Goal: Task Accomplishment & Management: Manage account settings

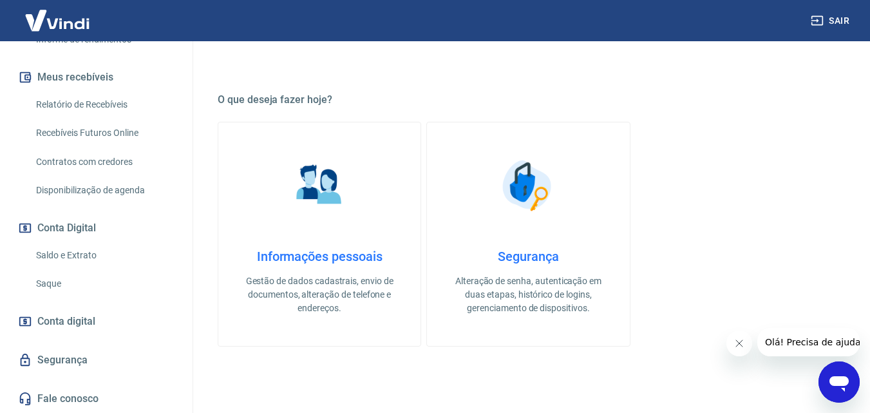
scroll to position [451, 0]
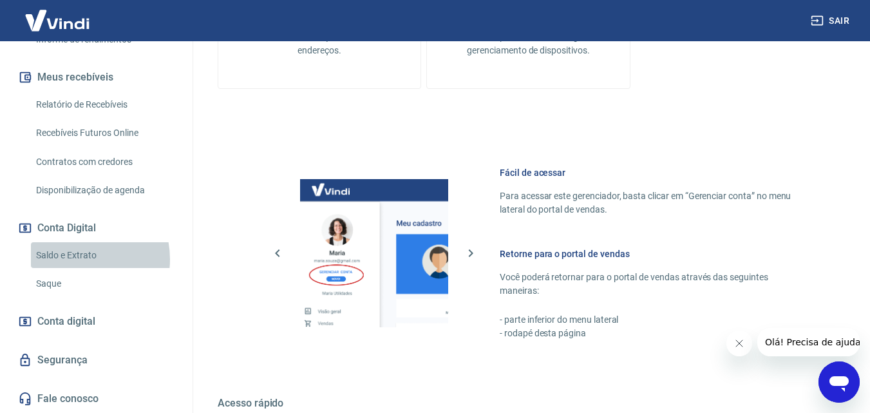
click at [73, 259] on link "Saldo e Extrato" at bounding box center [104, 255] width 146 height 26
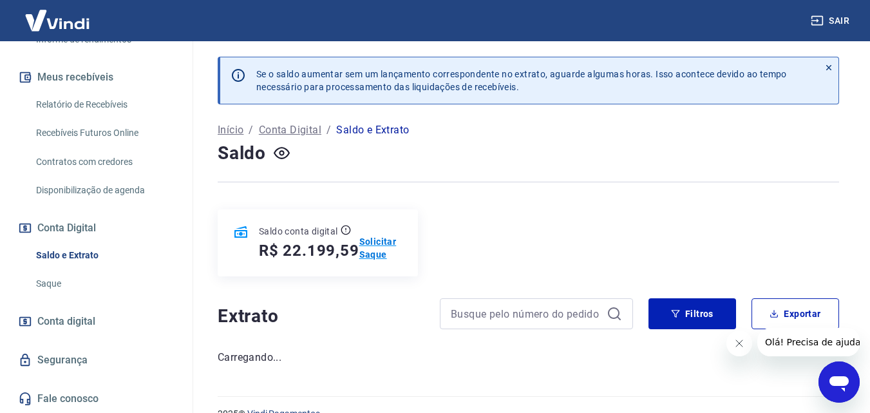
click at [378, 239] on p "Solicitar Saque" at bounding box center [380, 248] width 43 height 26
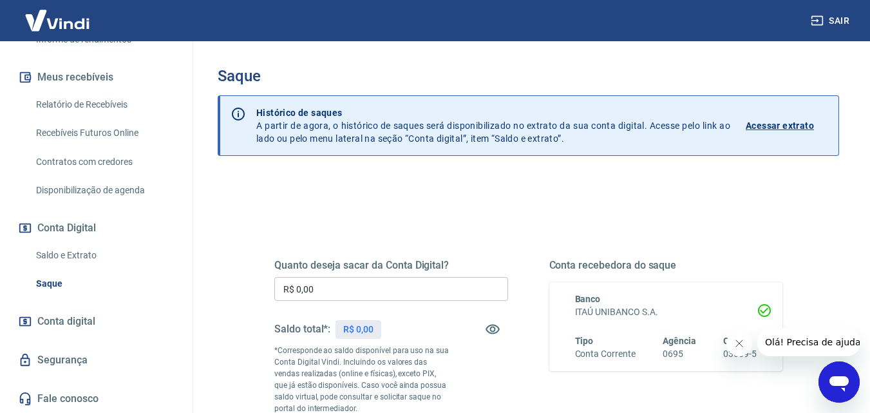
click at [388, 289] on input "R$ 0,00" at bounding box center [391, 289] width 234 height 24
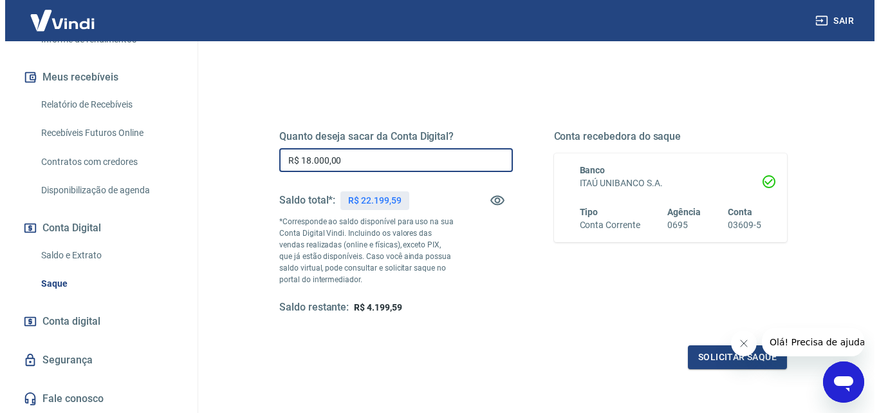
scroll to position [193, 0]
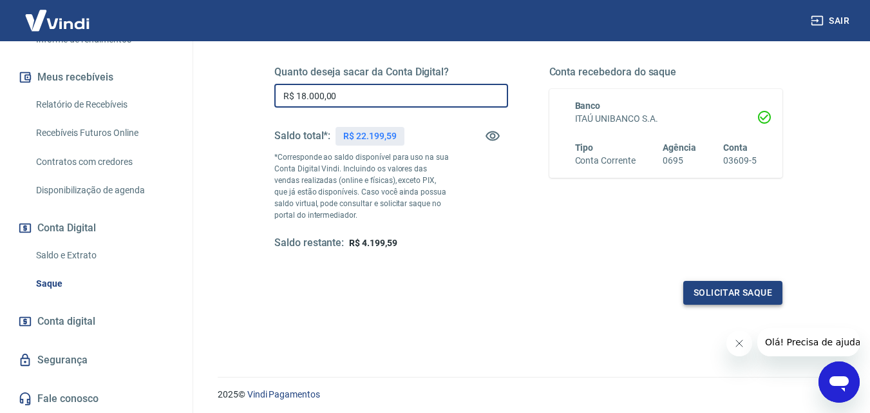
type input "R$ 18.000,00"
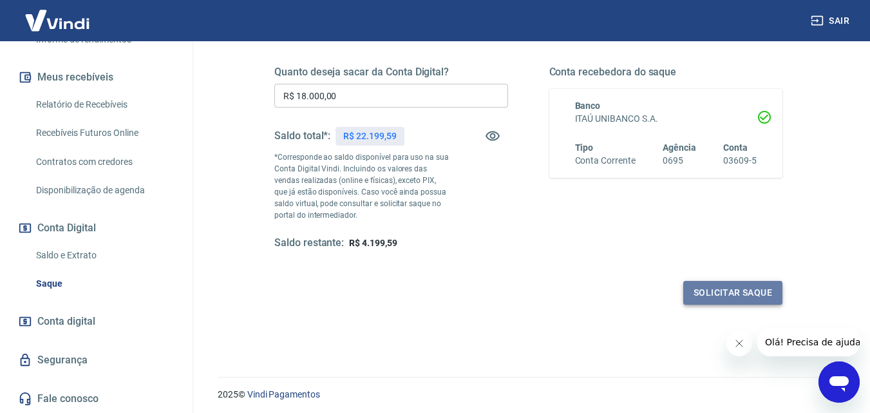
click at [707, 292] on button "Solicitar saque" at bounding box center [732, 293] width 99 height 24
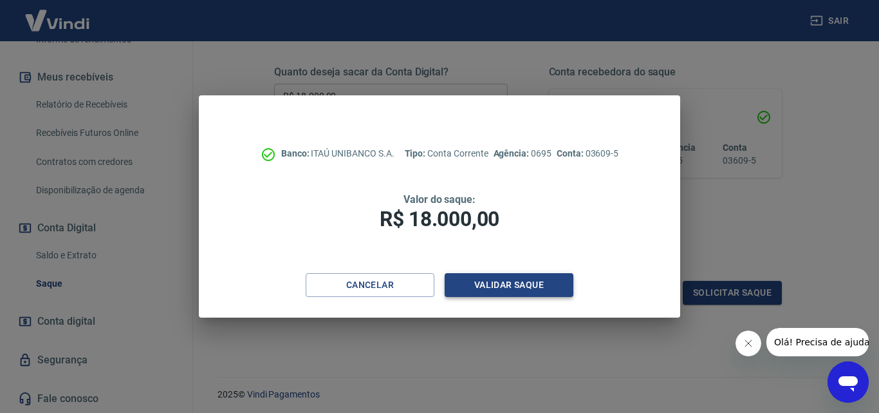
click at [508, 279] on button "Validar saque" at bounding box center [509, 285] width 129 height 24
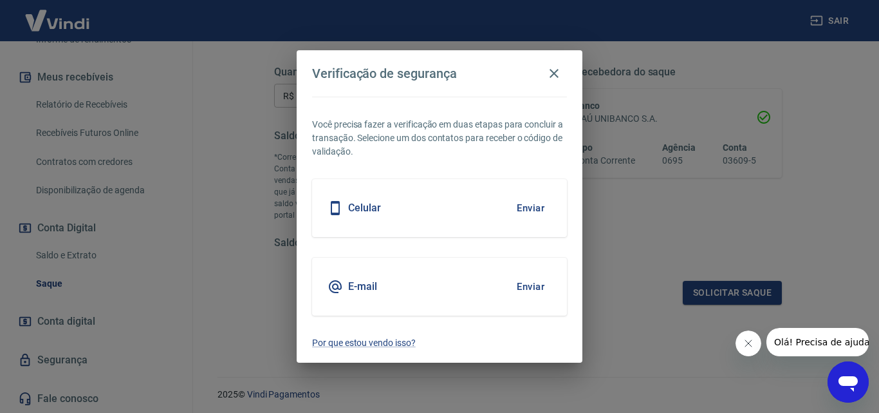
click at [530, 204] on button "Enviar" at bounding box center [531, 207] width 42 height 27
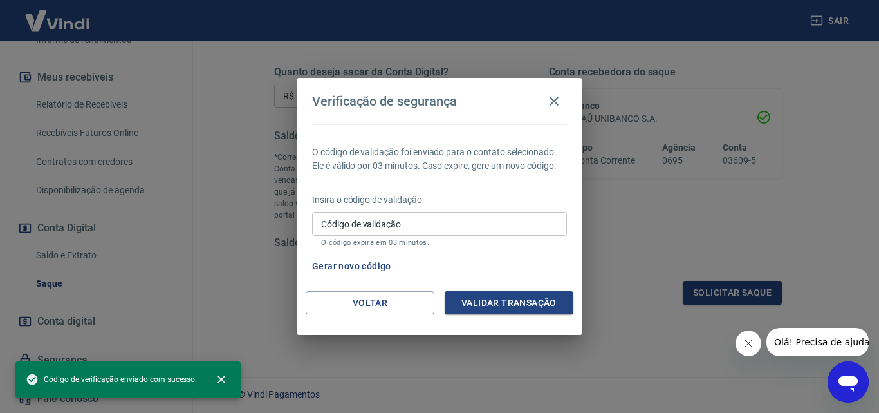
click at [424, 218] on input "Código de validação" at bounding box center [439, 224] width 255 height 24
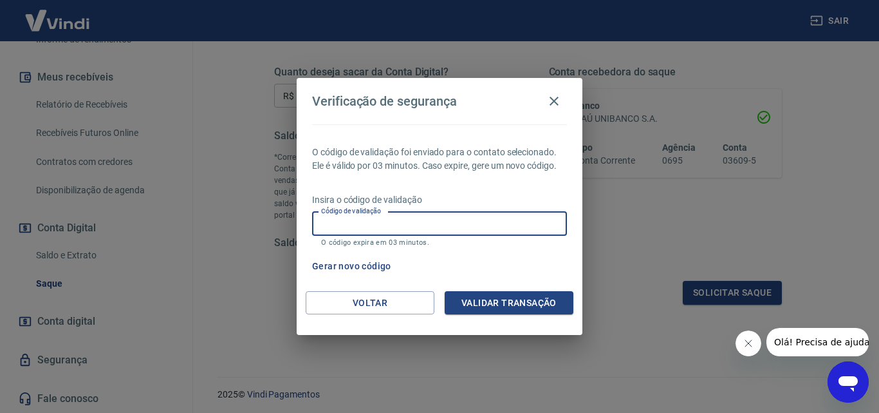
click at [424, 220] on input "Código de validação" at bounding box center [439, 224] width 255 height 24
click at [408, 223] on input "Código de validação" at bounding box center [439, 224] width 255 height 24
click at [329, 222] on input "Código de validação" at bounding box center [439, 224] width 255 height 24
click at [331, 221] on input "Código de validação" at bounding box center [439, 224] width 255 height 24
type input "e"
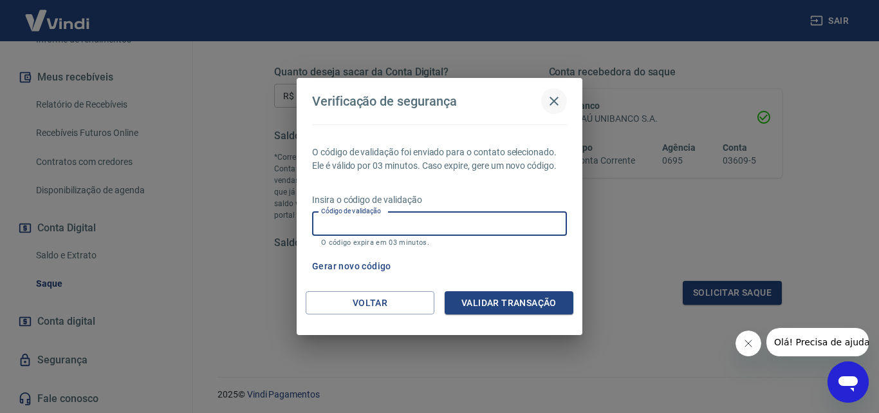
click at [554, 101] on icon "button" at bounding box center [554, 101] width 9 height 9
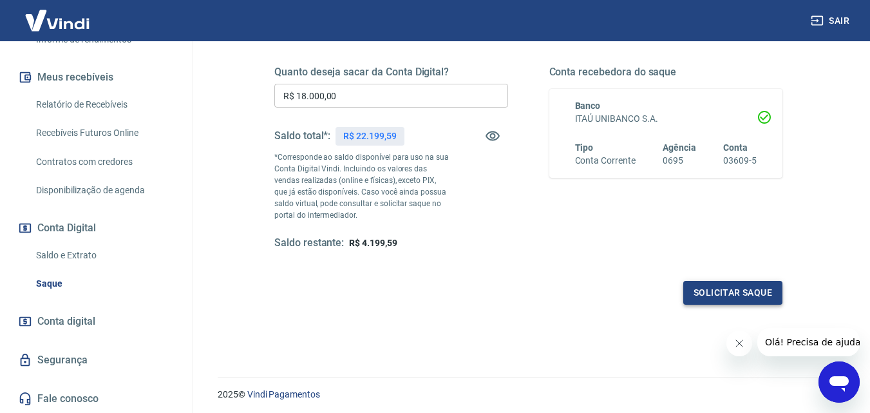
click at [705, 288] on button "Solicitar saque" at bounding box center [732, 293] width 99 height 24
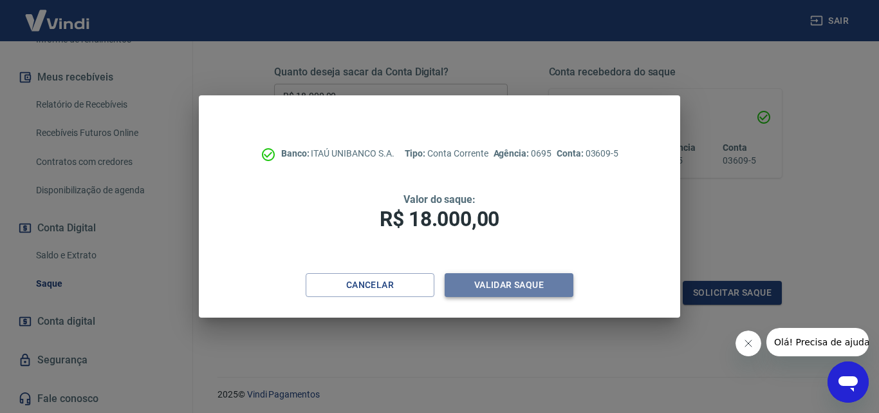
click at [515, 287] on button "Validar saque" at bounding box center [509, 285] width 129 height 24
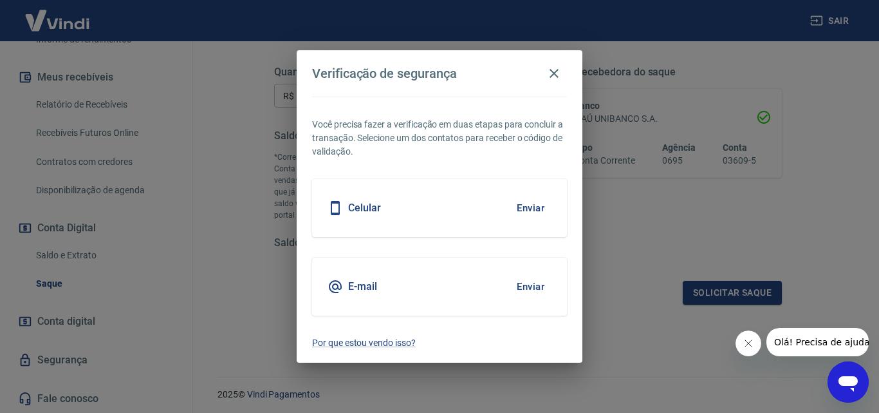
click at [526, 284] on button "Enviar" at bounding box center [531, 286] width 42 height 27
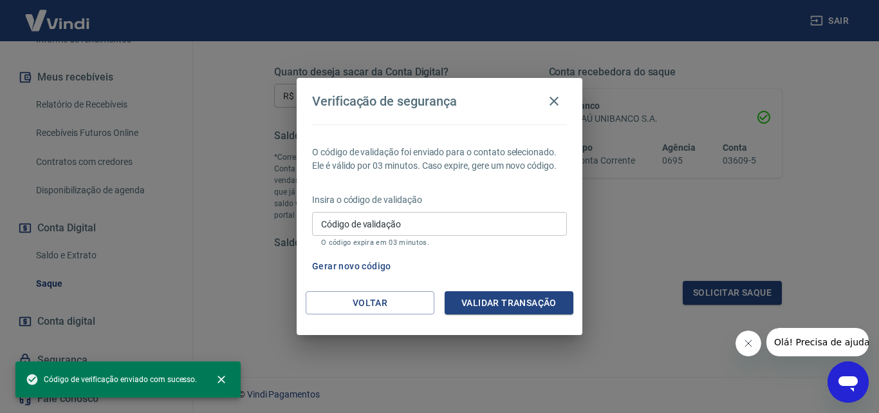
click at [410, 222] on input "Código de validação" at bounding box center [439, 224] width 255 height 24
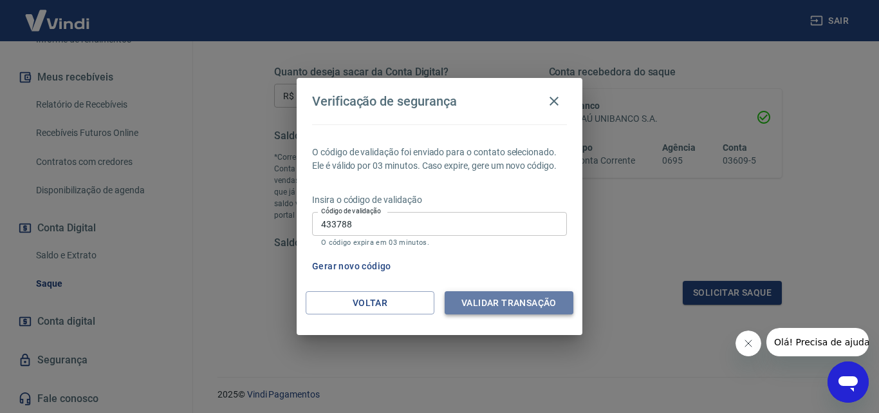
click at [502, 297] on button "Validar transação" at bounding box center [509, 303] width 129 height 24
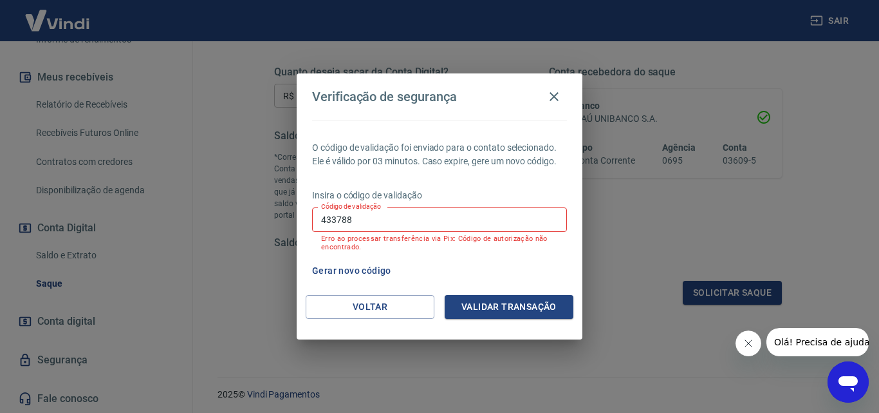
click at [328, 216] on input "433788" at bounding box center [439, 219] width 255 height 24
click at [332, 219] on input "433788" at bounding box center [439, 219] width 255 height 24
type input "423788"
click at [490, 306] on button "Validar transação" at bounding box center [509, 307] width 129 height 24
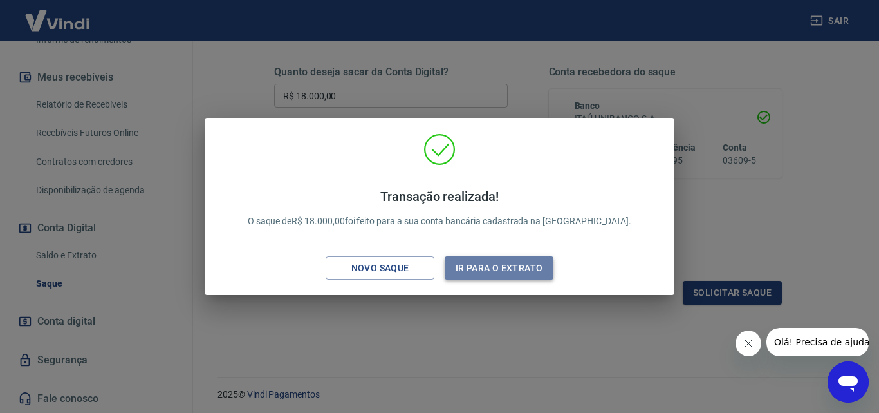
click at [496, 268] on button "Ir para o extrato" at bounding box center [499, 268] width 109 height 24
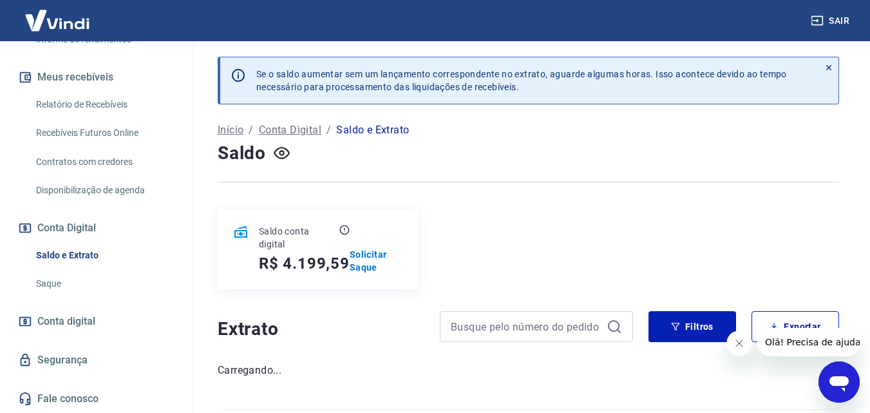
click at [740, 340] on icon "Fechar mensagem da empresa" at bounding box center [738, 343] width 10 height 10
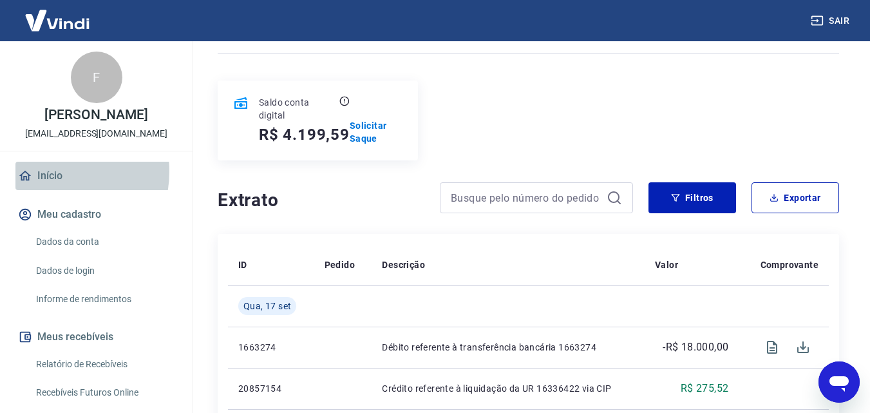
click at [48, 171] on link "Início" at bounding box center [96, 176] width 162 height 28
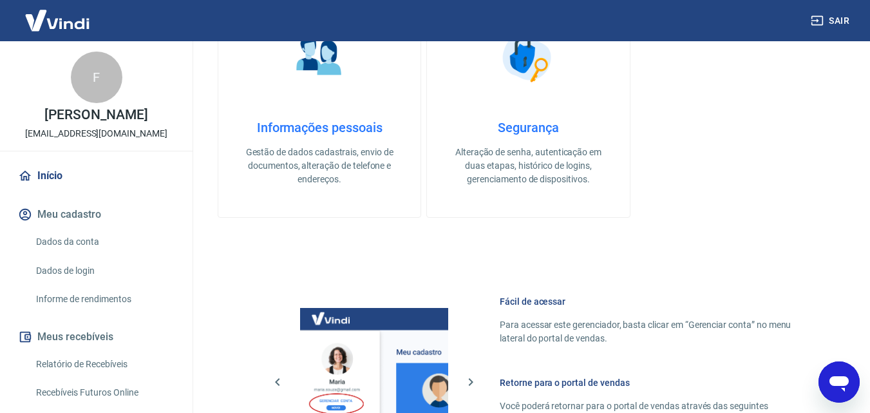
scroll to position [644, 0]
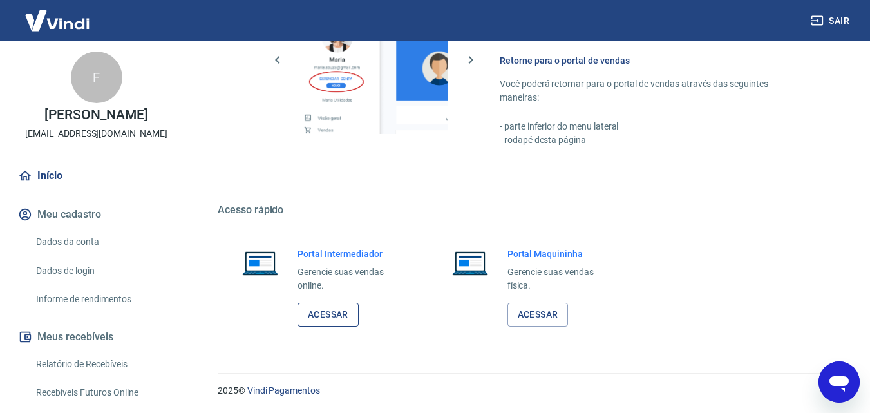
click at [328, 312] on link "Acessar" at bounding box center [327, 315] width 61 height 24
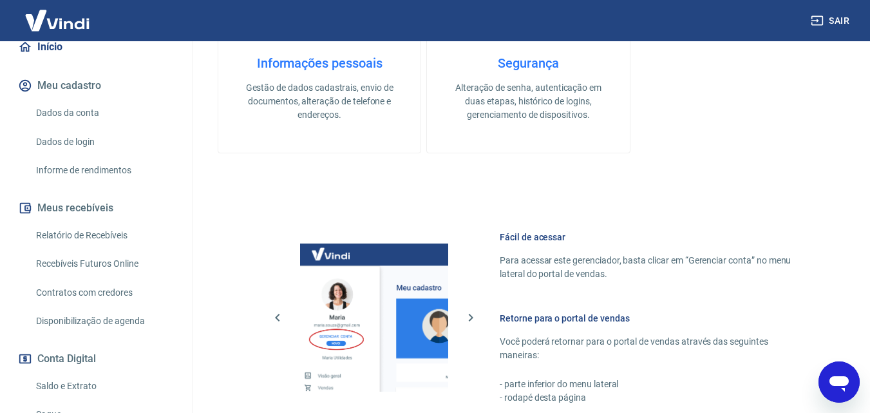
scroll to position [193, 0]
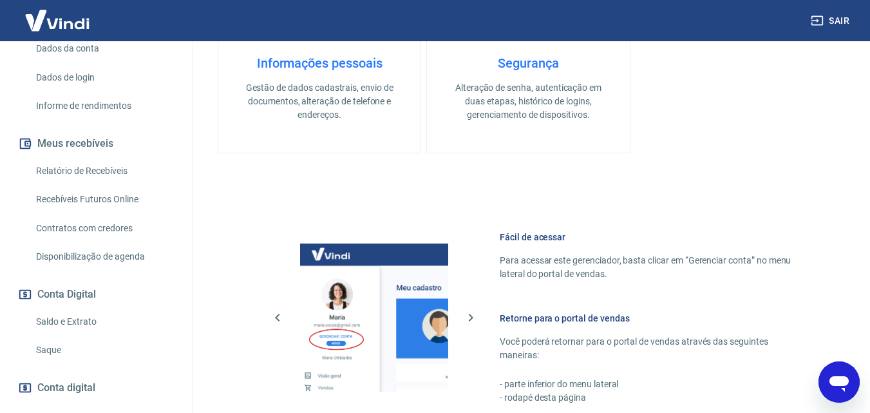
click at [80, 321] on link "Saldo e Extrato" at bounding box center [104, 321] width 146 height 26
